Goal: Task Accomplishment & Management: Complete application form

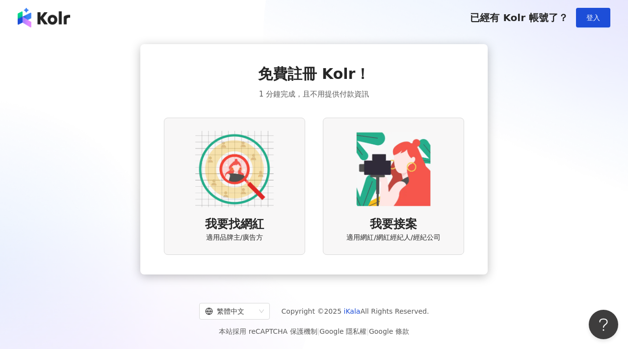
click at [230, 172] on img at bounding box center [234, 169] width 78 height 78
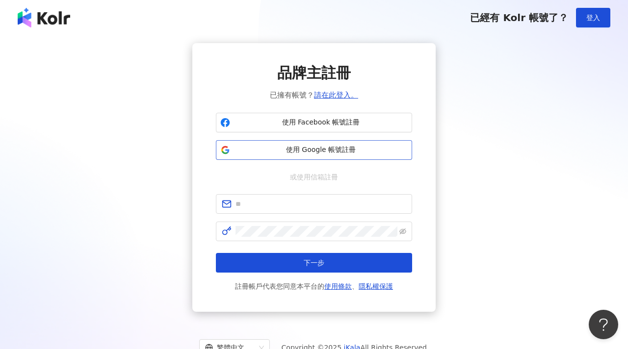
click at [316, 149] on span "使用 Google 帳號註冊" at bounding box center [321, 150] width 174 height 10
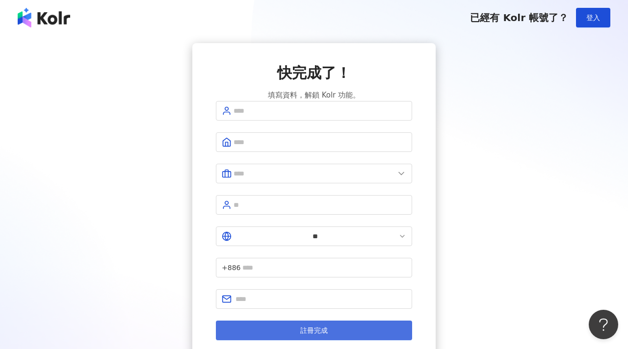
click at [312, 327] on span "註冊完成" at bounding box center [313, 331] width 27 height 8
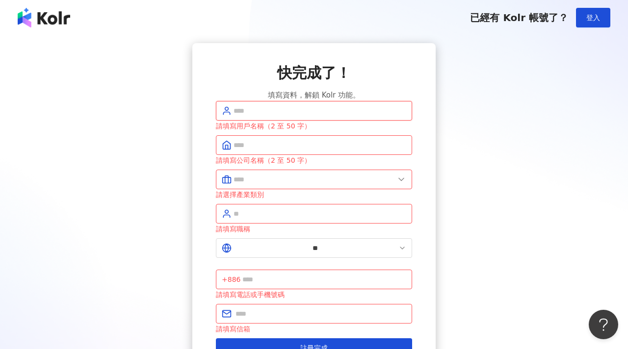
click at [286, 116] on input "text" at bounding box center [319, 110] width 173 height 11
type input "*"
click at [258, 151] on input "text" at bounding box center [319, 145] width 173 height 11
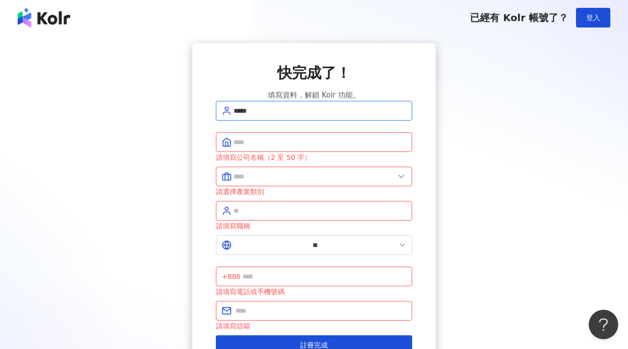
drag, startPoint x: 281, startPoint y: 125, endPoint x: 214, endPoint y: 125, distance: 67.2
click at [214, 125] on div "快完成了！ 填寫資料，解鎖 Kolr 功能。 ***** 請填寫公司名稱（2 至 50 字） 請選擇產業類別 請填寫職稱 ** +886 請填寫電話或手機號碼…" at bounding box center [313, 209] width 243 height 332
type input "***"
click at [255, 146] on span at bounding box center [314, 142] width 196 height 20
click at [254, 148] on input "text" at bounding box center [319, 142] width 173 height 11
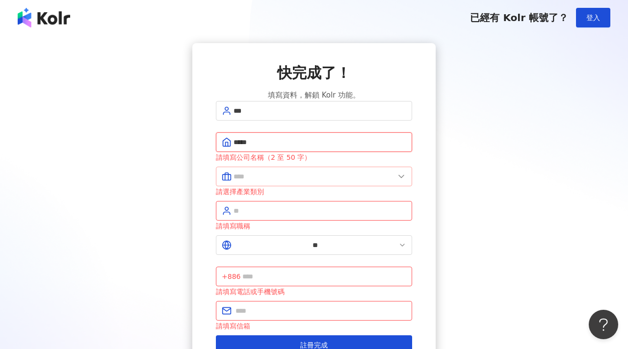
type input "*****"
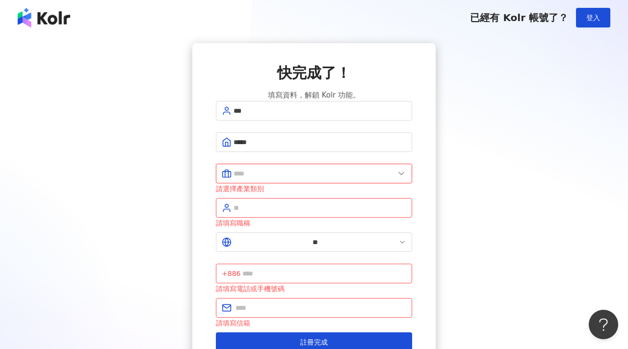
click at [250, 179] on input "text" at bounding box center [313, 173] width 161 height 11
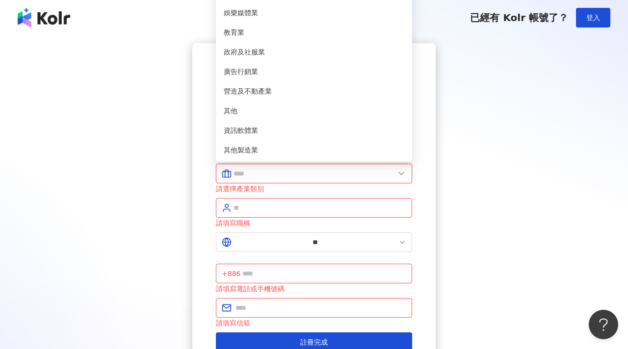
click at [250, 179] on input "text" at bounding box center [313, 173] width 161 height 11
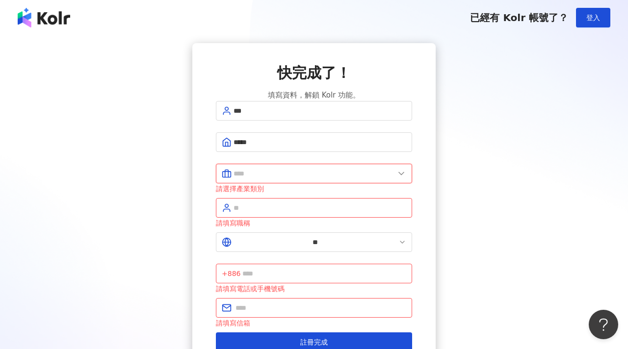
click at [250, 179] on input "text" at bounding box center [313, 173] width 161 height 11
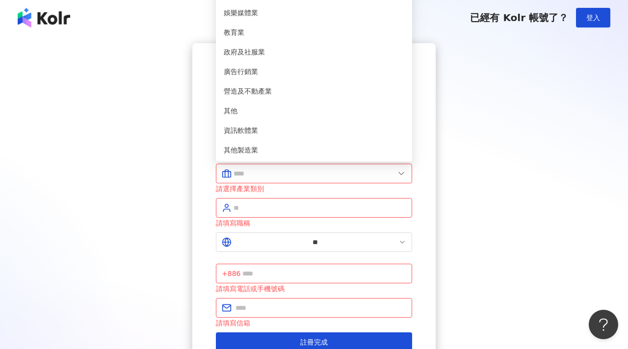
type input "*****"
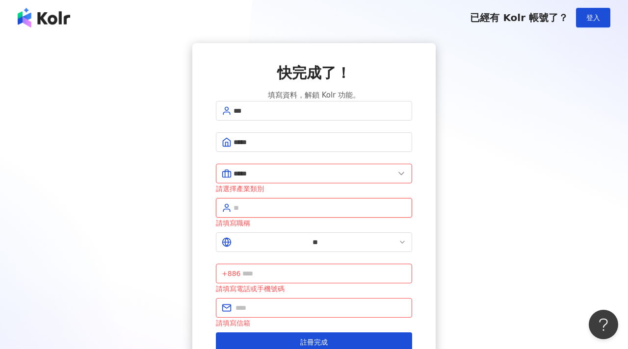
click at [279, 213] on input "text" at bounding box center [319, 208] width 173 height 11
type input "***"
click at [294, 179] on input "*****" at bounding box center [313, 173] width 161 height 11
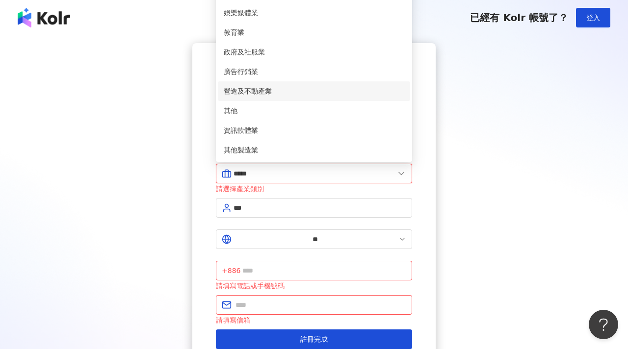
scroll to position [6, 0]
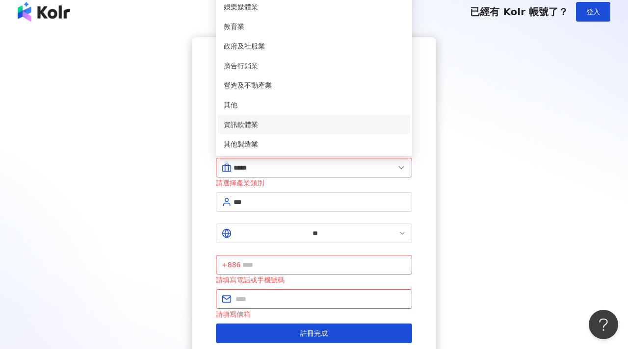
click at [264, 128] on span "資訊軟體業" at bounding box center [314, 124] width 180 height 11
type input "*****"
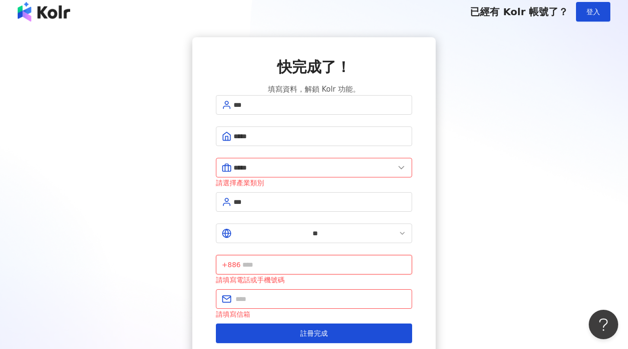
click at [333, 259] on input "text" at bounding box center [324, 264] width 164 height 11
type input "*"
click at [292, 294] on input "text" at bounding box center [320, 299] width 171 height 11
click at [290, 259] on input "*********" at bounding box center [324, 264] width 164 height 11
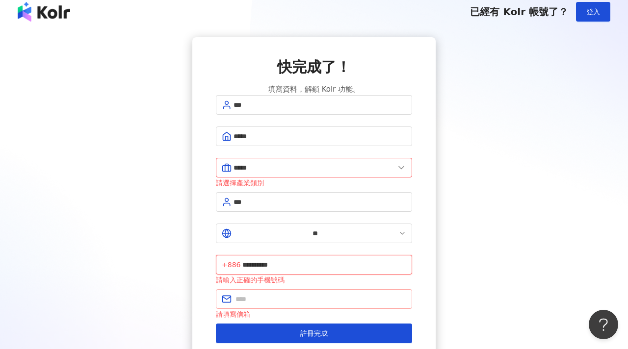
type input "**********"
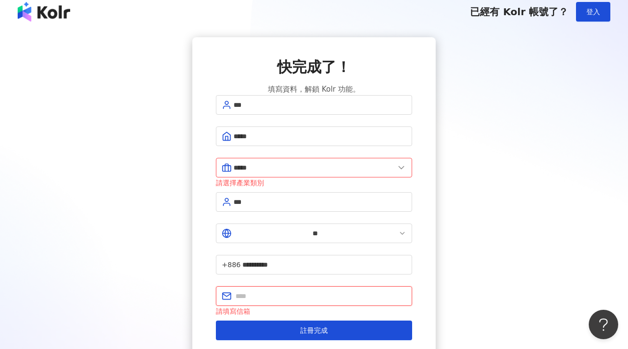
click at [271, 291] on input "text" at bounding box center [320, 296] width 171 height 11
click at [268, 291] on input "text" at bounding box center [320, 296] width 171 height 11
type input "**********"
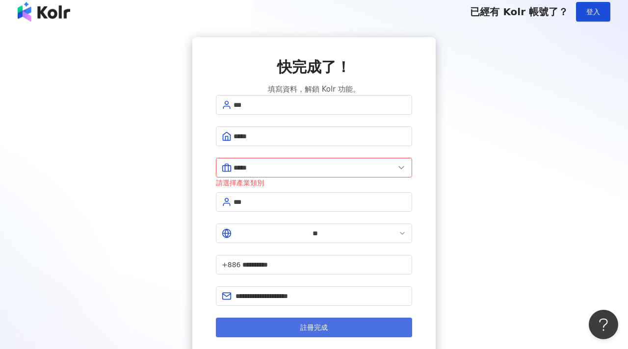
click at [320, 318] on button "註冊完成" at bounding box center [314, 328] width 196 height 20
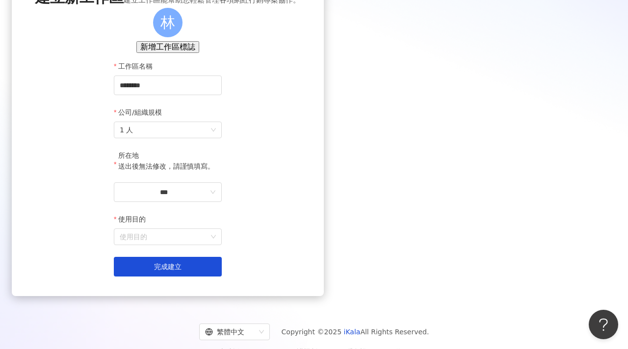
scroll to position [77, 0]
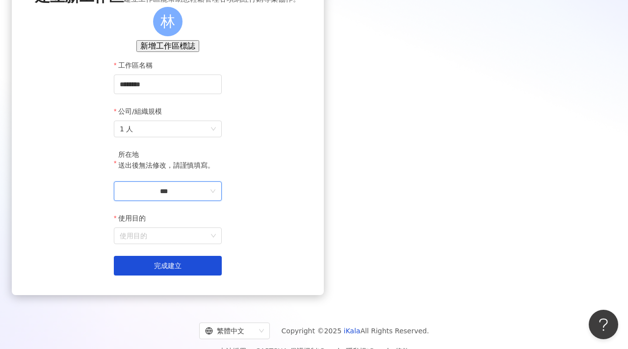
click at [208, 197] on input "***" at bounding box center [164, 191] width 88 height 11
click at [220, 173] on div "台灣" at bounding box center [213, 178] width 14 height 11
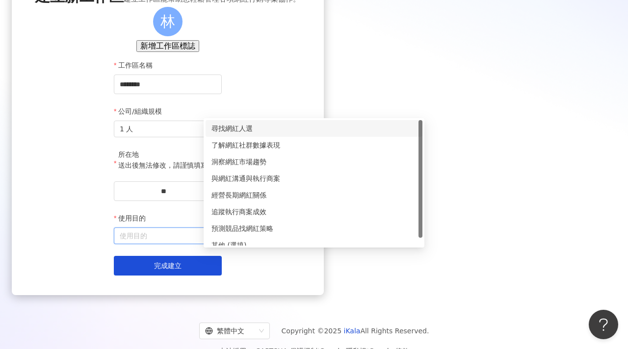
click at [216, 244] on input "使用目的" at bounding box center [168, 236] width 96 height 16
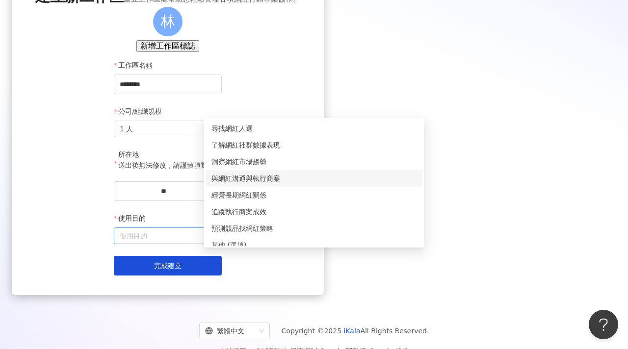
click at [262, 181] on div "與網紅溝通與執行商案" at bounding box center [313, 178] width 205 height 11
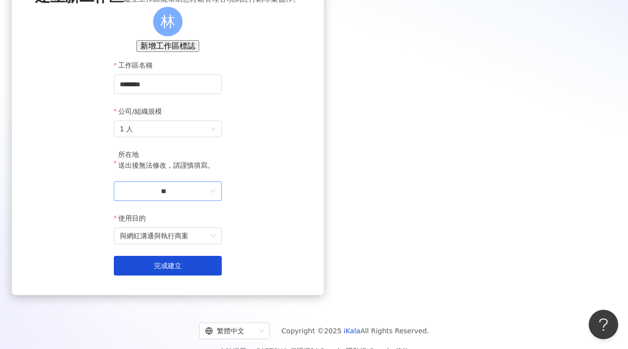
drag, startPoint x: 337, startPoint y: 284, endPoint x: 407, endPoint y: 221, distance: 94.4
click at [222, 221] on form "工作區名稱 ******** 公司/組織規模 1 人 所在地 送出後無法修改，請謹慎填寫。 ** 使用目的 與網紅溝通與執行商案 建立為測試工作區 完成建立" at bounding box center [168, 168] width 108 height 216
click at [216, 194] on icon "down" at bounding box center [213, 191] width 6 height 6
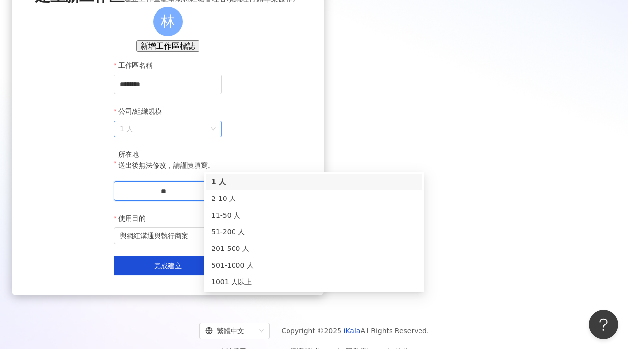
click at [216, 137] on span "1 人" at bounding box center [168, 129] width 96 height 16
click at [323, 200] on div "2-10 人" at bounding box center [313, 198] width 205 height 11
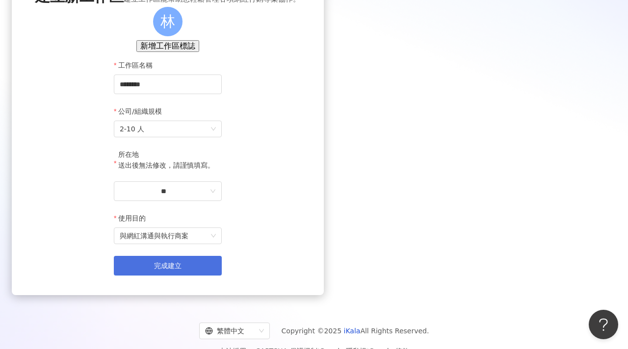
click at [181, 270] on span "完成建立" at bounding box center [167, 266] width 27 height 8
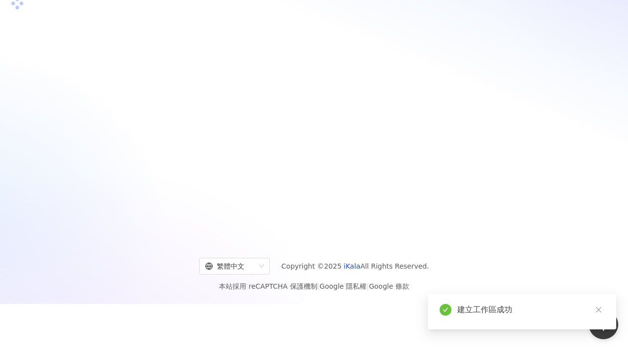
scroll to position [45, 0]
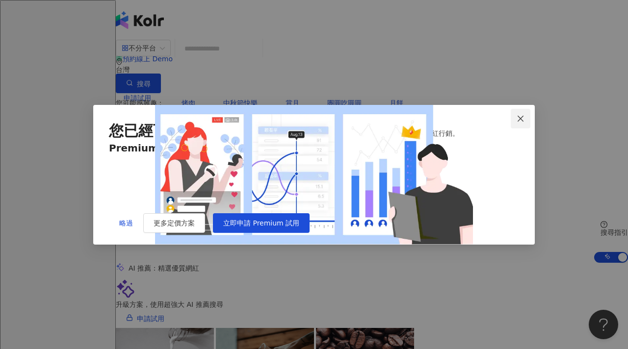
click at [523, 115] on icon "close" at bounding box center [520, 119] width 8 height 8
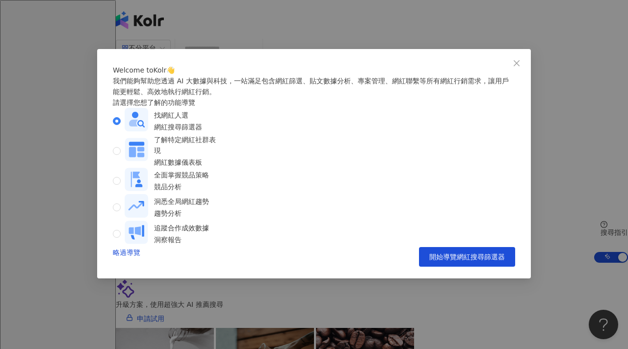
drag, startPoint x: 517, startPoint y: 59, endPoint x: 464, endPoint y: 260, distance: 208.5
click at [464, 260] on div "Welcome to Kolr 👋 我們能夠幫助您透過 AI 大數據與科技，一站滿足包含網紅篩選、貼文數據分析、專案管理、網紅聯繫等所有網紅行銷需求，讓用戶能…" at bounding box center [314, 164] width 434 height 230
click at [470, 261] on span "開始導覽網紅搜尋篩選器" at bounding box center [467, 257] width 76 height 8
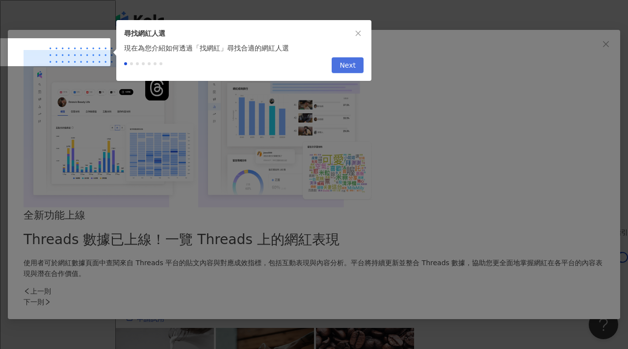
click at [348, 69] on span "Next" at bounding box center [347, 66] width 16 height 16
type input "*********"
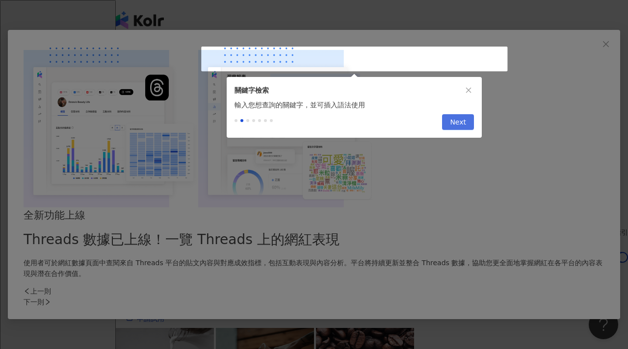
click at [460, 126] on span "Next" at bounding box center [458, 123] width 16 height 16
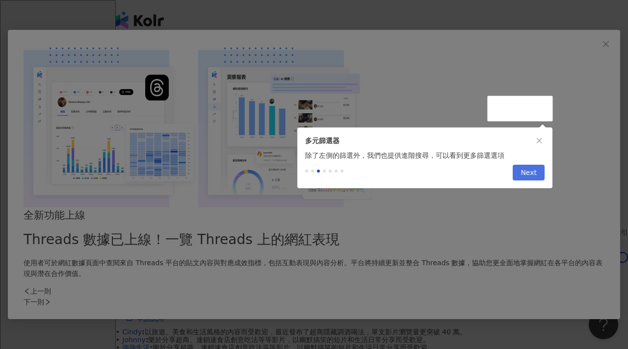
click at [535, 179] on span "Next" at bounding box center [528, 173] width 16 height 16
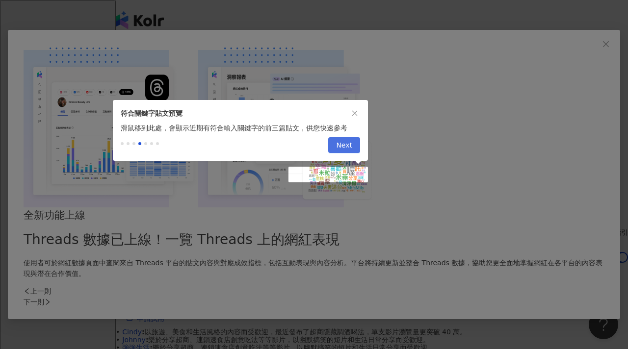
click at [348, 143] on span "Next" at bounding box center [344, 146] width 16 height 16
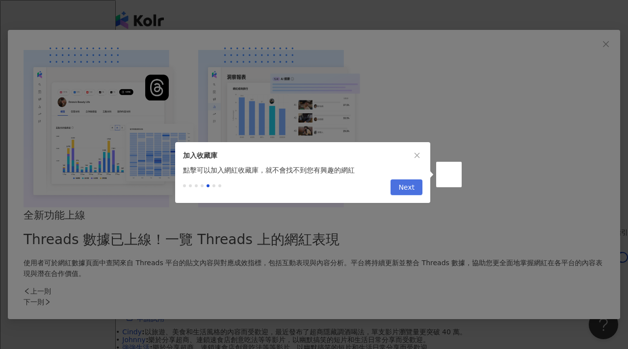
click at [409, 193] on span "Next" at bounding box center [406, 188] width 16 height 16
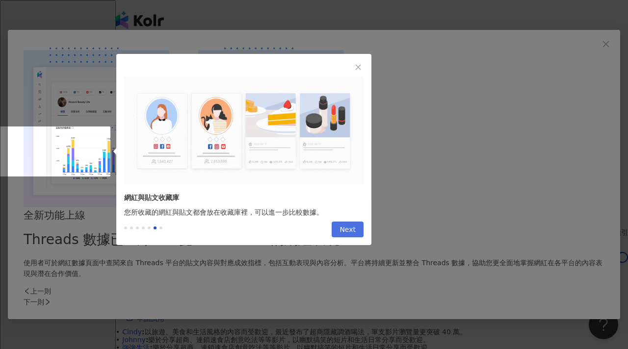
click at [348, 231] on span "Next" at bounding box center [347, 230] width 16 height 16
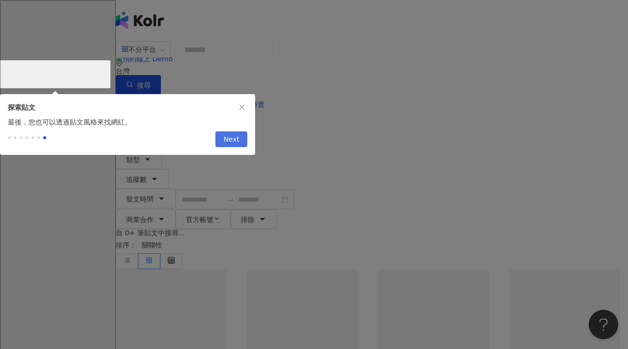
click at [234, 142] on span "Next" at bounding box center [231, 140] width 16 height 16
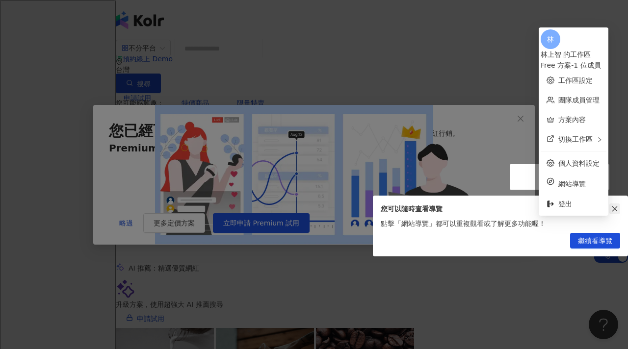
click at [616, 206] on icon "close" at bounding box center [614, 208] width 7 height 7
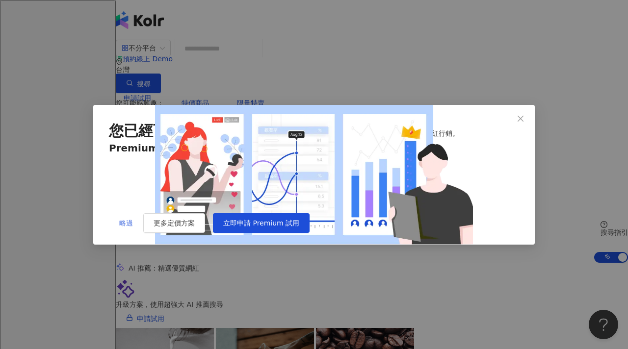
click at [131, 227] on span "略過" at bounding box center [126, 223] width 14 height 8
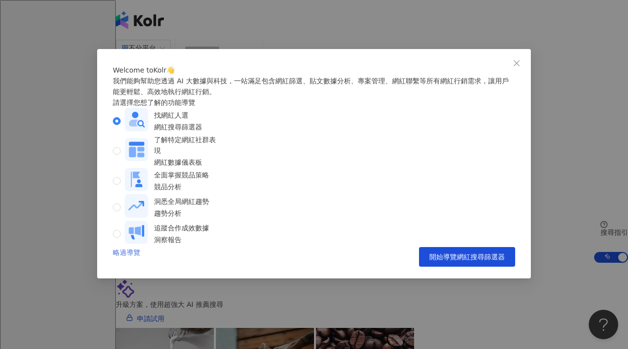
click at [125, 267] on link "略過導覽" at bounding box center [126, 257] width 27 height 20
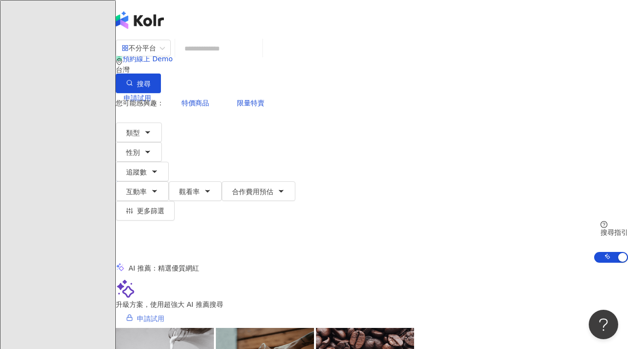
click at [164, 315] on span "申請試用" at bounding box center [150, 319] width 27 height 8
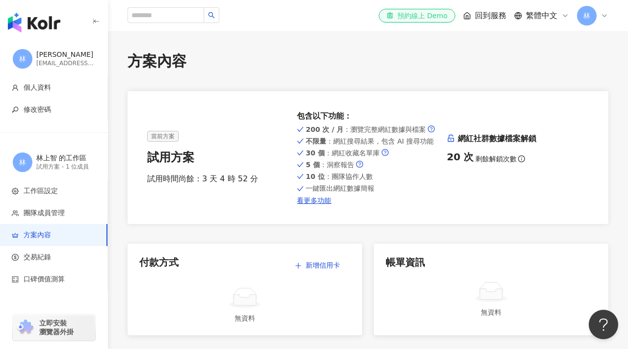
click at [416, 13] on div "el-icon-cs 預約線上 Demo" at bounding box center [416, 16] width 61 height 10
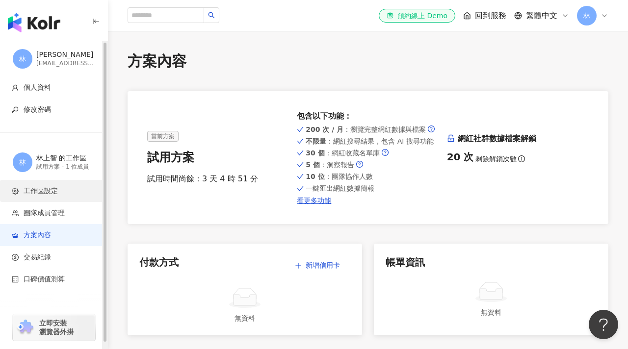
click at [51, 192] on span "工作區設定" at bounding box center [41, 191] width 34 height 10
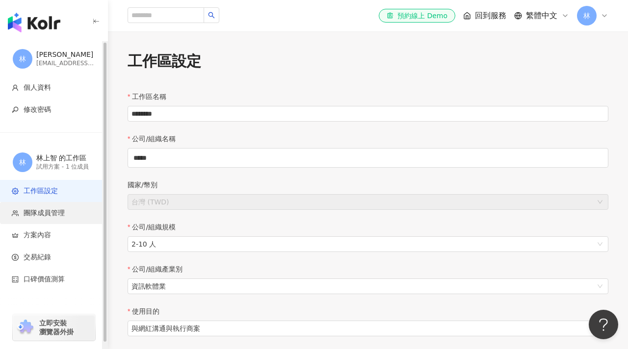
click at [46, 212] on span "團隊成員管理" at bounding box center [44, 213] width 41 height 10
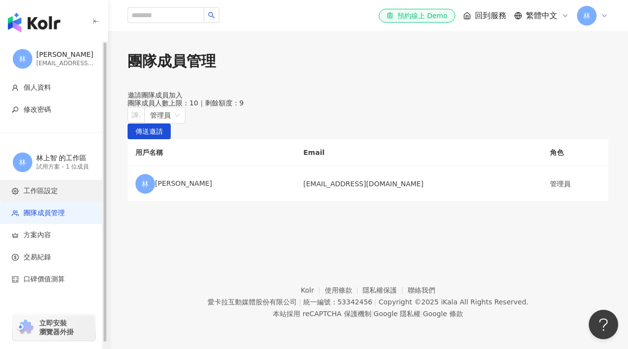
click at [48, 193] on span "工作區設定" at bounding box center [41, 191] width 34 height 10
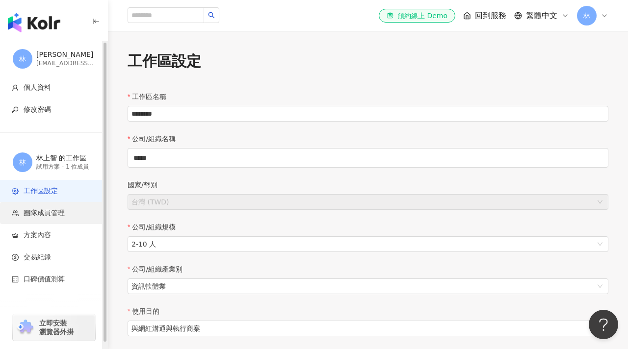
click at [49, 214] on span "團隊成員管理" at bounding box center [44, 213] width 41 height 10
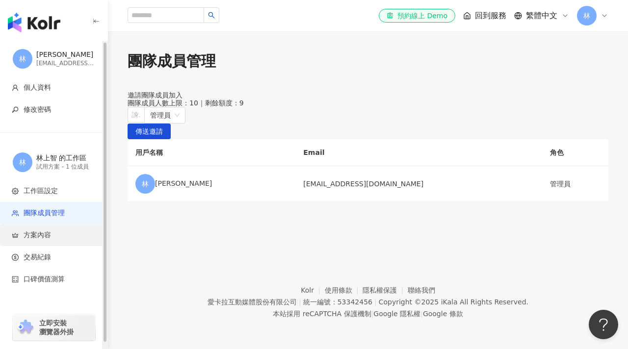
click at [42, 231] on span "方案內容" at bounding box center [37, 235] width 27 height 10
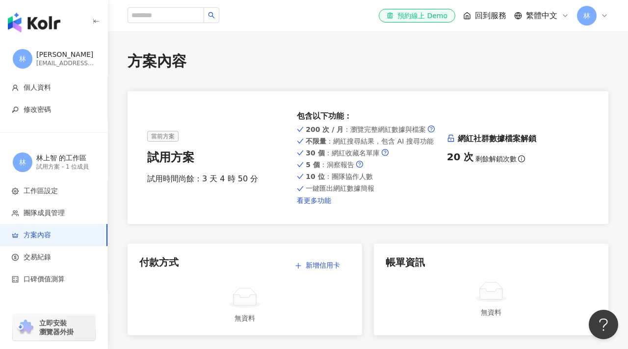
click at [323, 198] on link "看更多功能" at bounding box center [368, 201] width 142 height 8
